Goal: Check status: Check status

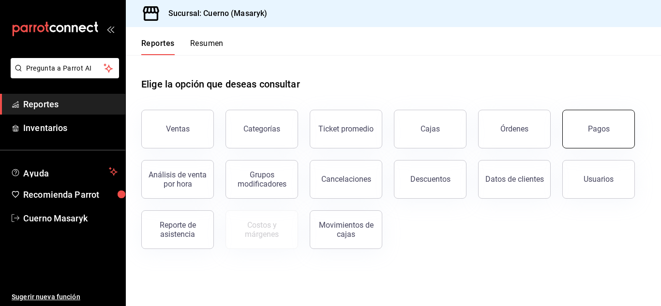
click at [592, 128] on div "Pagos" at bounding box center [599, 128] width 22 height 9
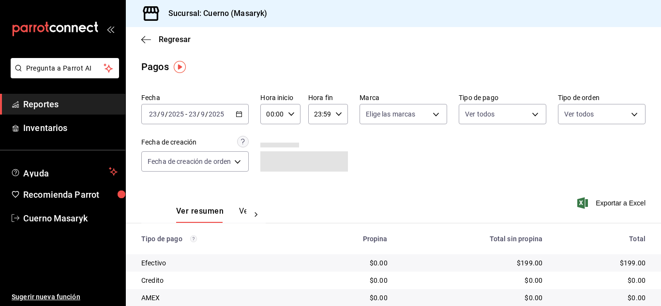
click at [241, 113] on icon "button" at bounding box center [239, 114] width 7 height 7
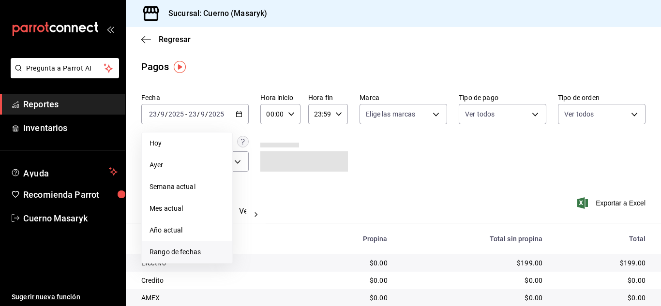
click at [180, 249] on span "Rango de fechas" at bounding box center [187, 252] width 75 height 10
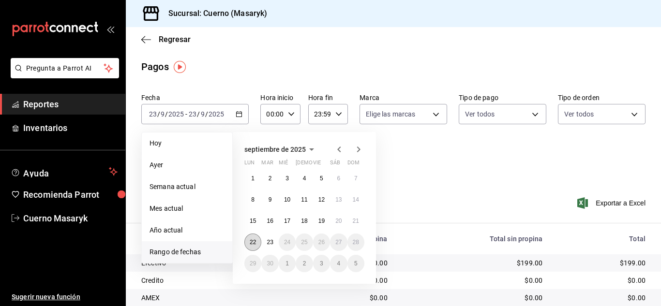
click at [257, 245] on button "22" at bounding box center [253, 242] width 17 height 17
click at [266, 241] on button "23" at bounding box center [269, 242] width 17 height 17
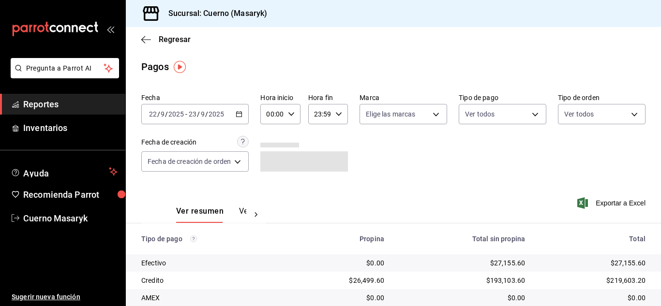
click at [291, 112] on icon "button" at bounding box center [291, 114] width 7 height 7
click at [270, 131] on span "04" at bounding box center [272, 135] width 4 height 8
type input "04:00"
click at [339, 110] on div at bounding box center [330, 153] width 661 height 306
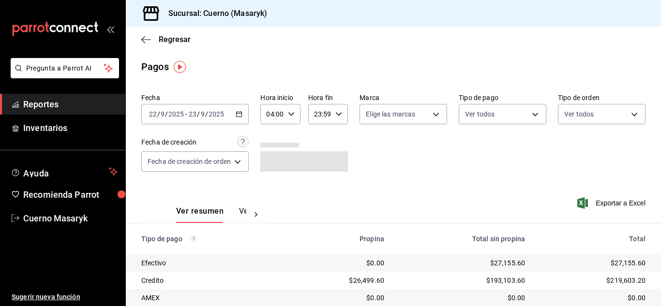
click at [336, 111] on icon "button" at bounding box center [339, 114] width 7 height 7
click at [318, 160] on span "05" at bounding box center [318, 158] width 4 height 8
type input "05:59"
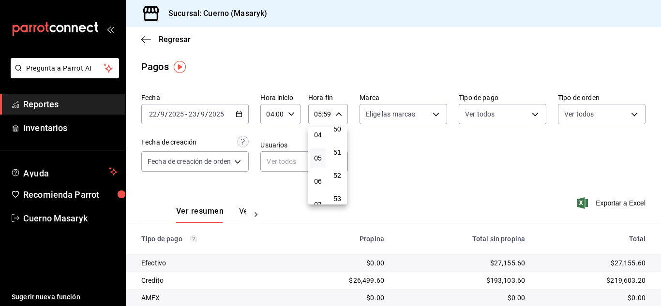
click at [420, 173] on div at bounding box center [330, 153] width 661 height 306
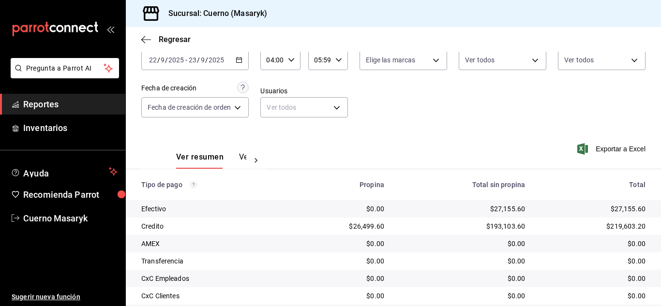
scroll to position [138, 0]
